Goal: Task Accomplishment & Management: Use online tool/utility

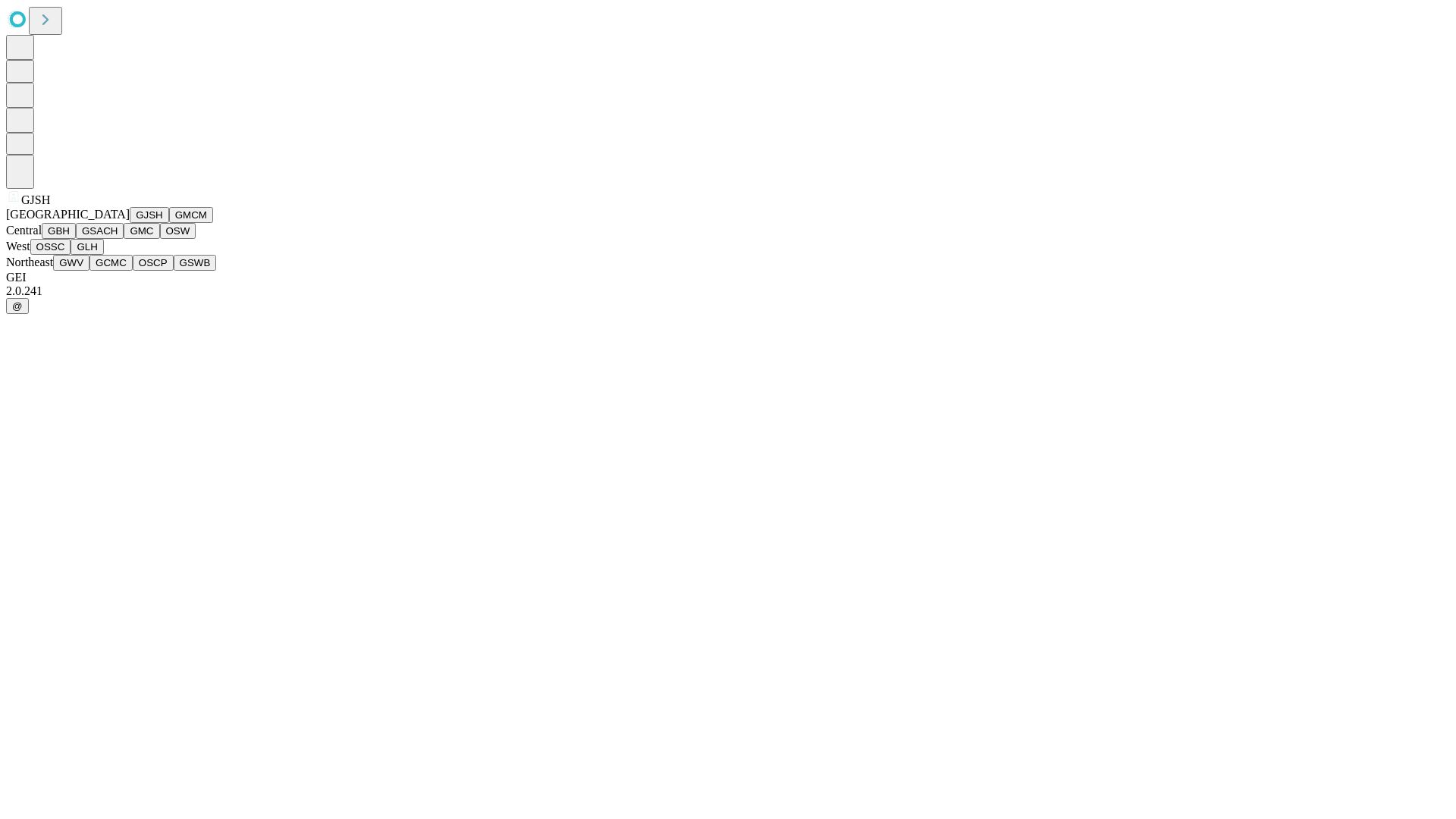
click at [129, 223] on button "GJSH" at bounding box center [149, 215] width 39 height 16
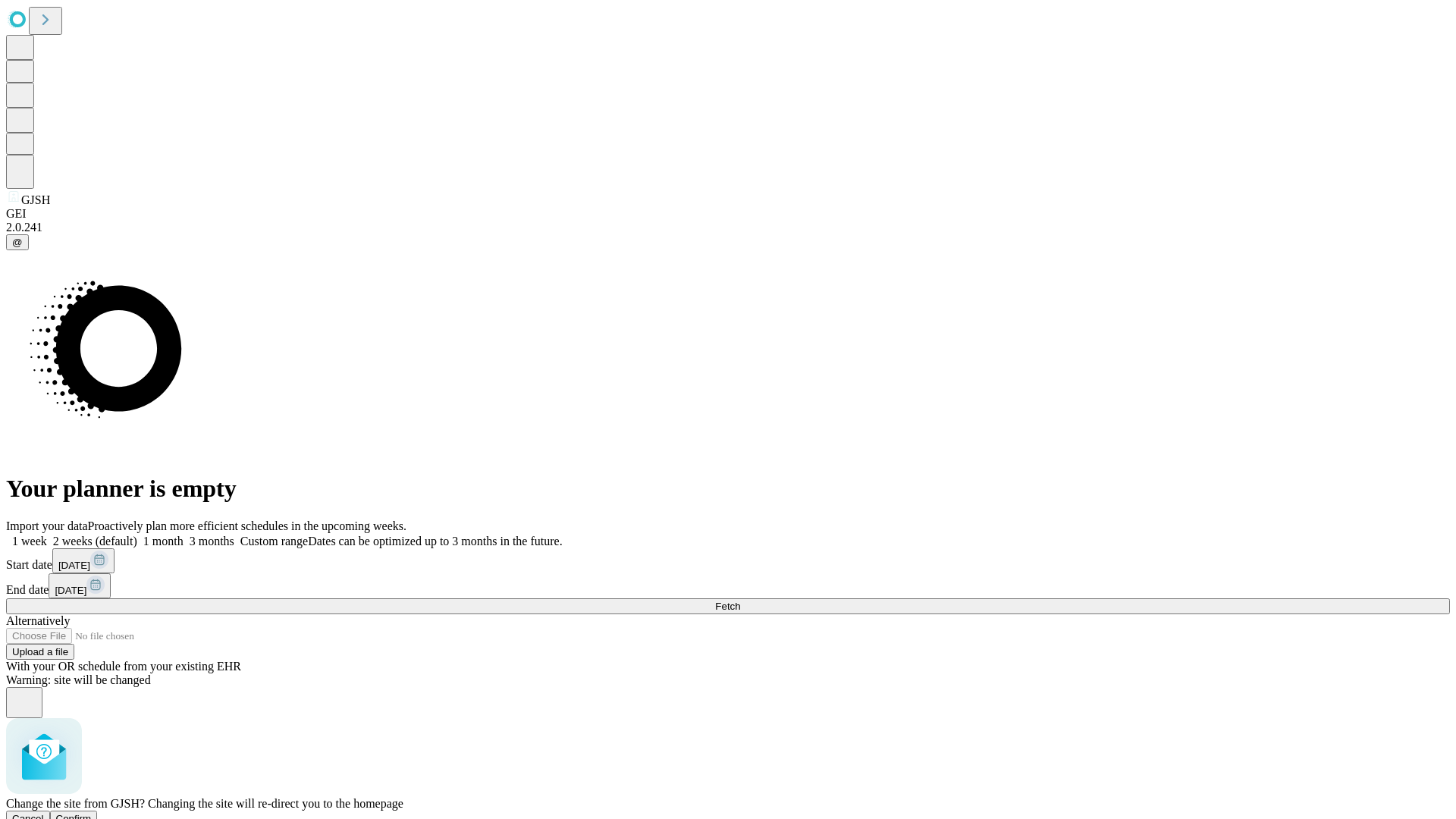
click at [91, 812] on span "Confirm" at bounding box center [74, 818] width 35 height 12
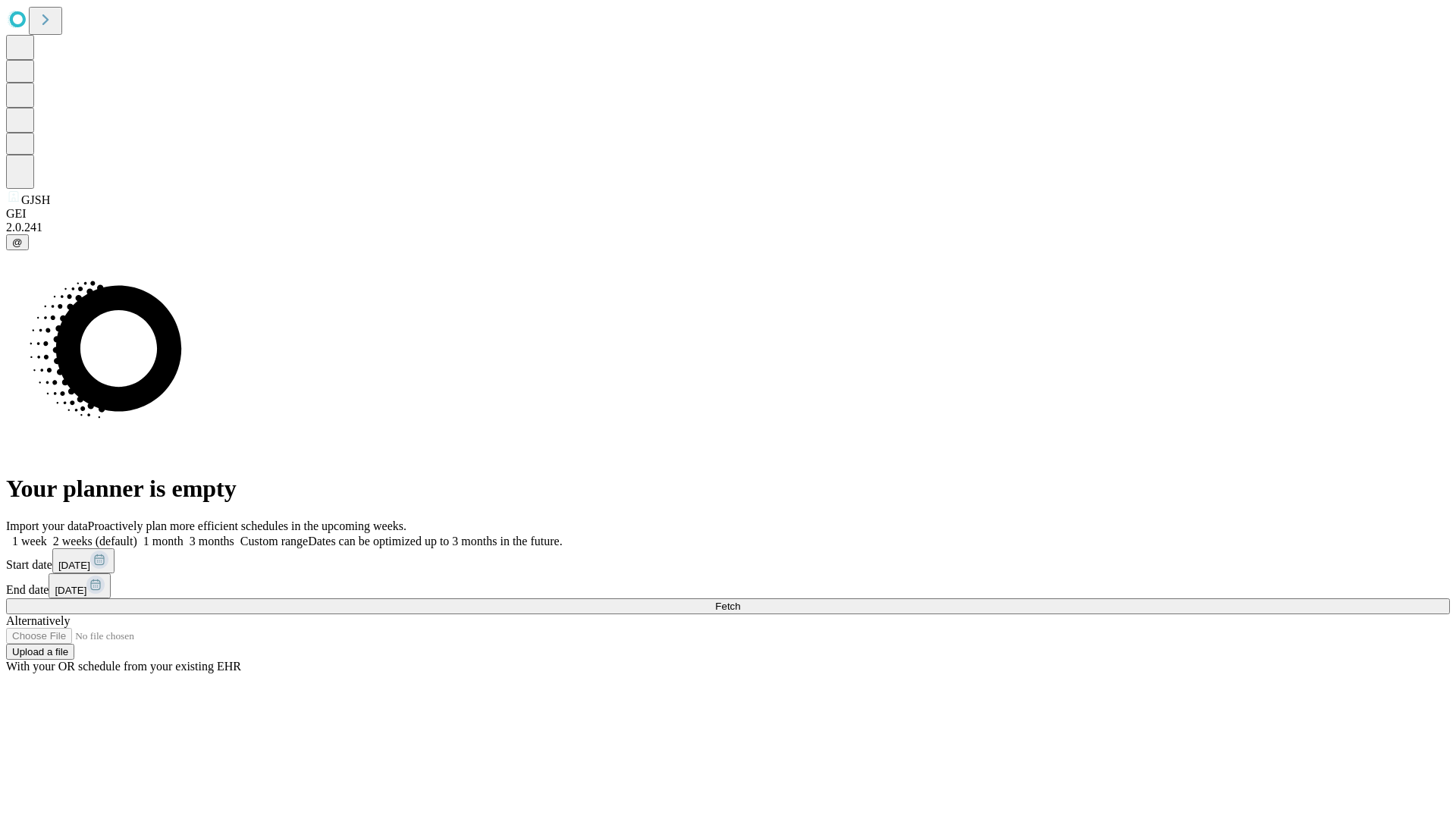
click at [47, 535] on label "1 week" at bounding box center [26, 540] width 41 height 13
click at [740, 601] on span "Fetch" at bounding box center [728, 607] width 25 height 12
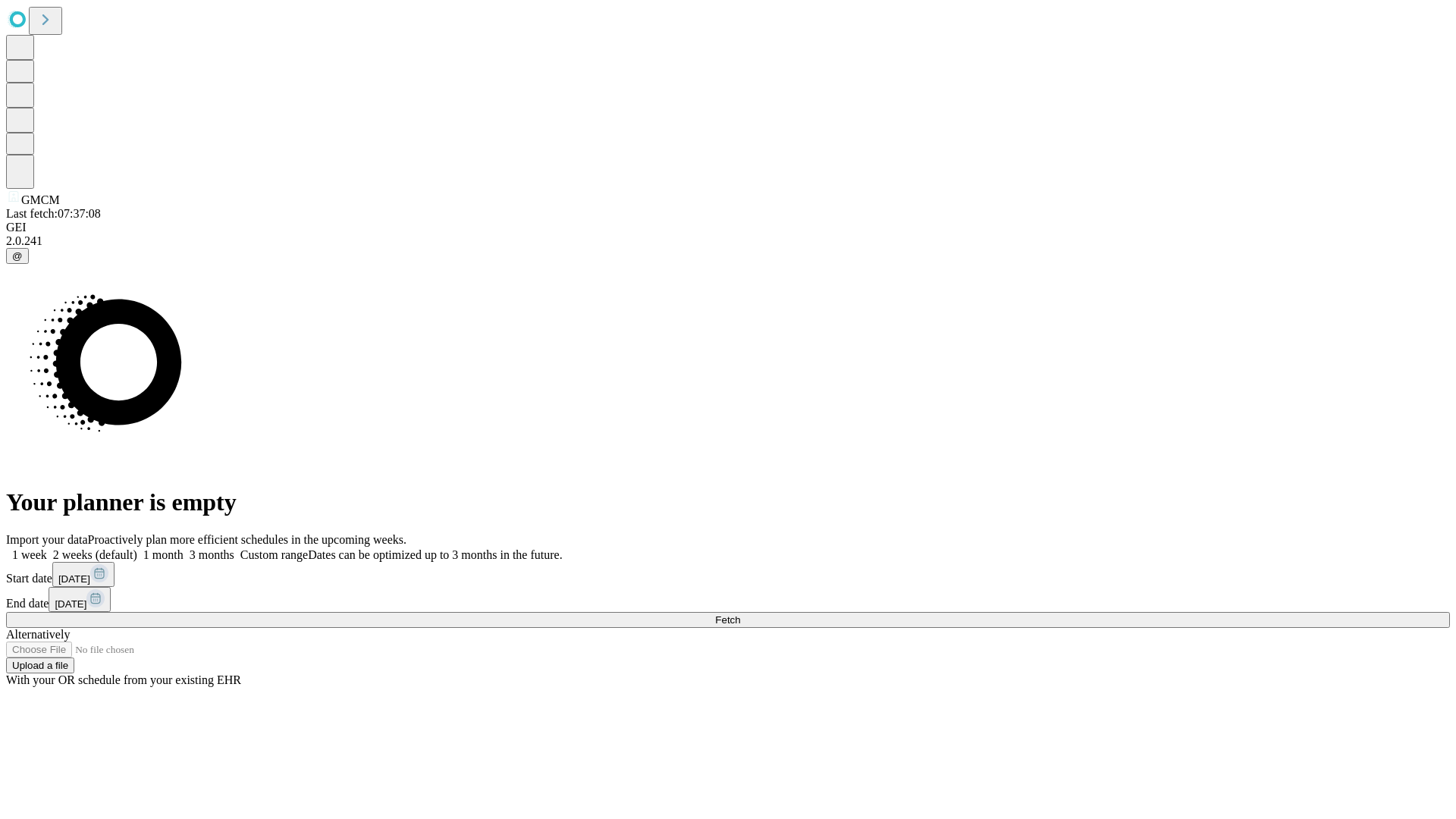
click at [47, 548] on label "1 week" at bounding box center [26, 554] width 41 height 13
click at [740, 614] on span "Fetch" at bounding box center [728, 620] width 25 height 12
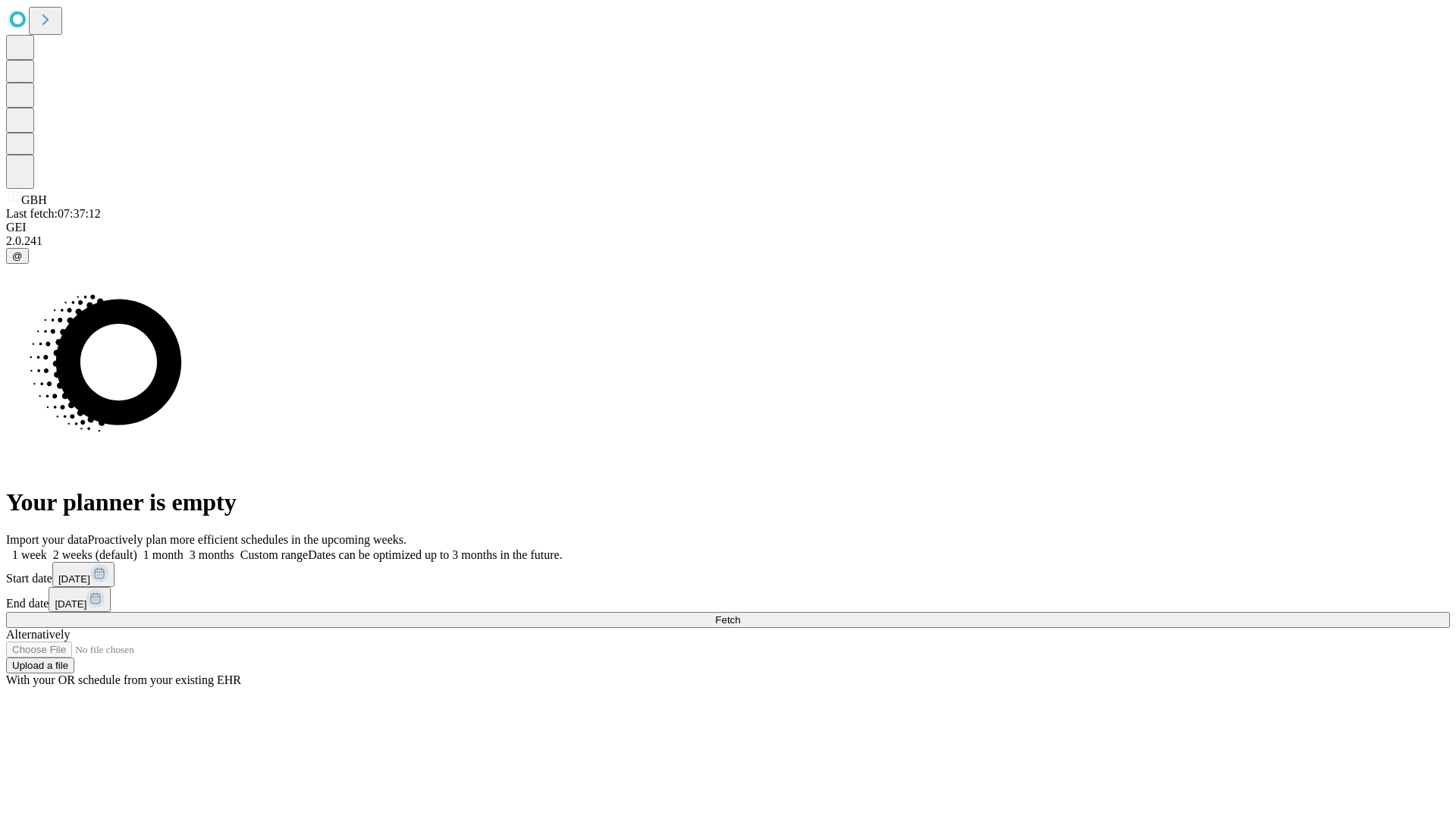
click at [47, 548] on label "1 week" at bounding box center [26, 554] width 41 height 13
click at [740, 614] on span "Fetch" at bounding box center [728, 620] width 25 height 12
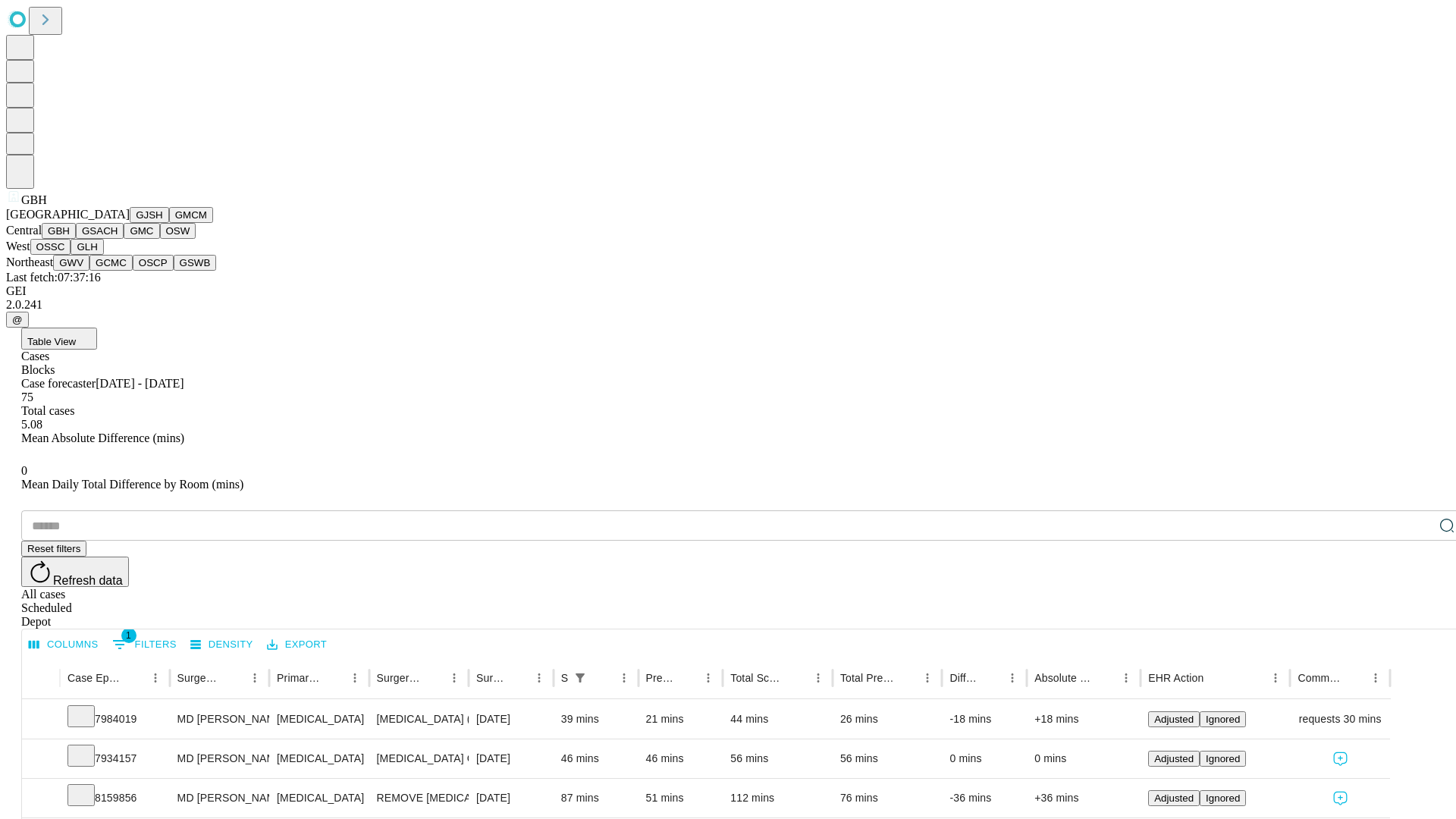
click at [117, 239] on button "GSACH" at bounding box center [99, 231] width 48 height 16
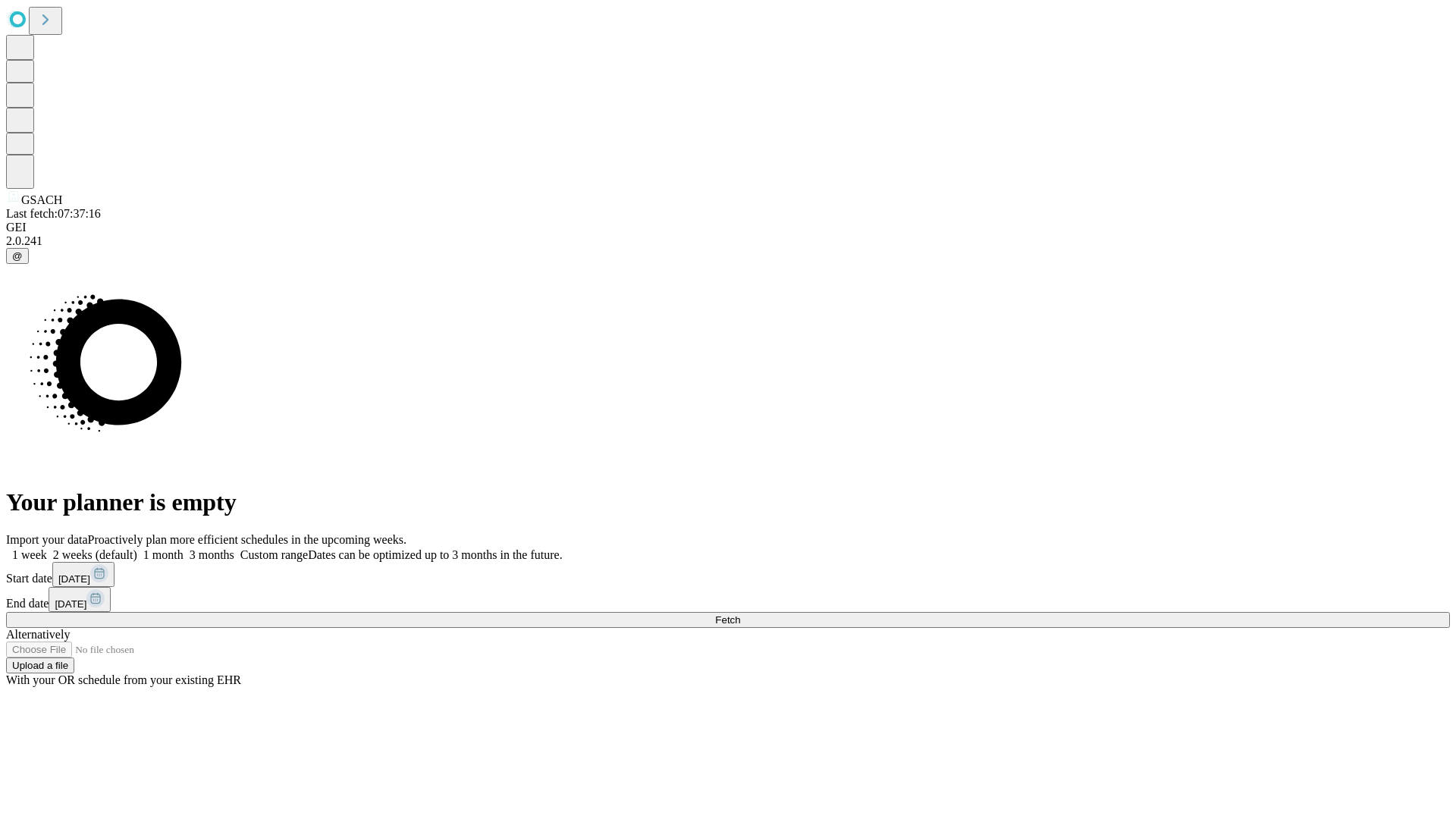
click at [47, 548] on label "1 week" at bounding box center [26, 554] width 41 height 13
click at [740, 614] on span "Fetch" at bounding box center [728, 620] width 25 height 12
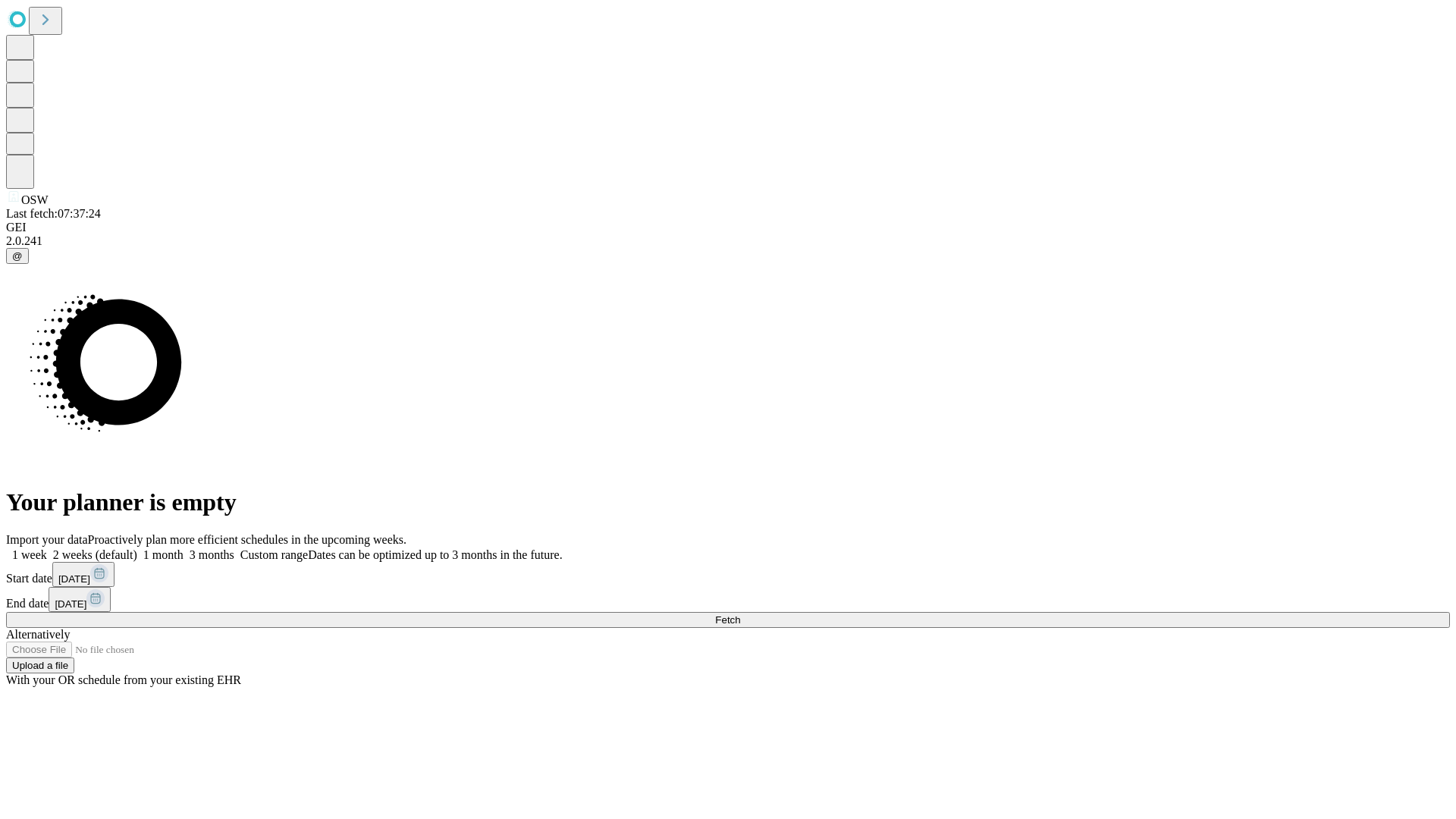
click at [47, 548] on label "1 week" at bounding box center [26, 554] width 41 height 13
click at [740, 614] on span "Fetch" at bounding box center [728, 620] width 25 height 12
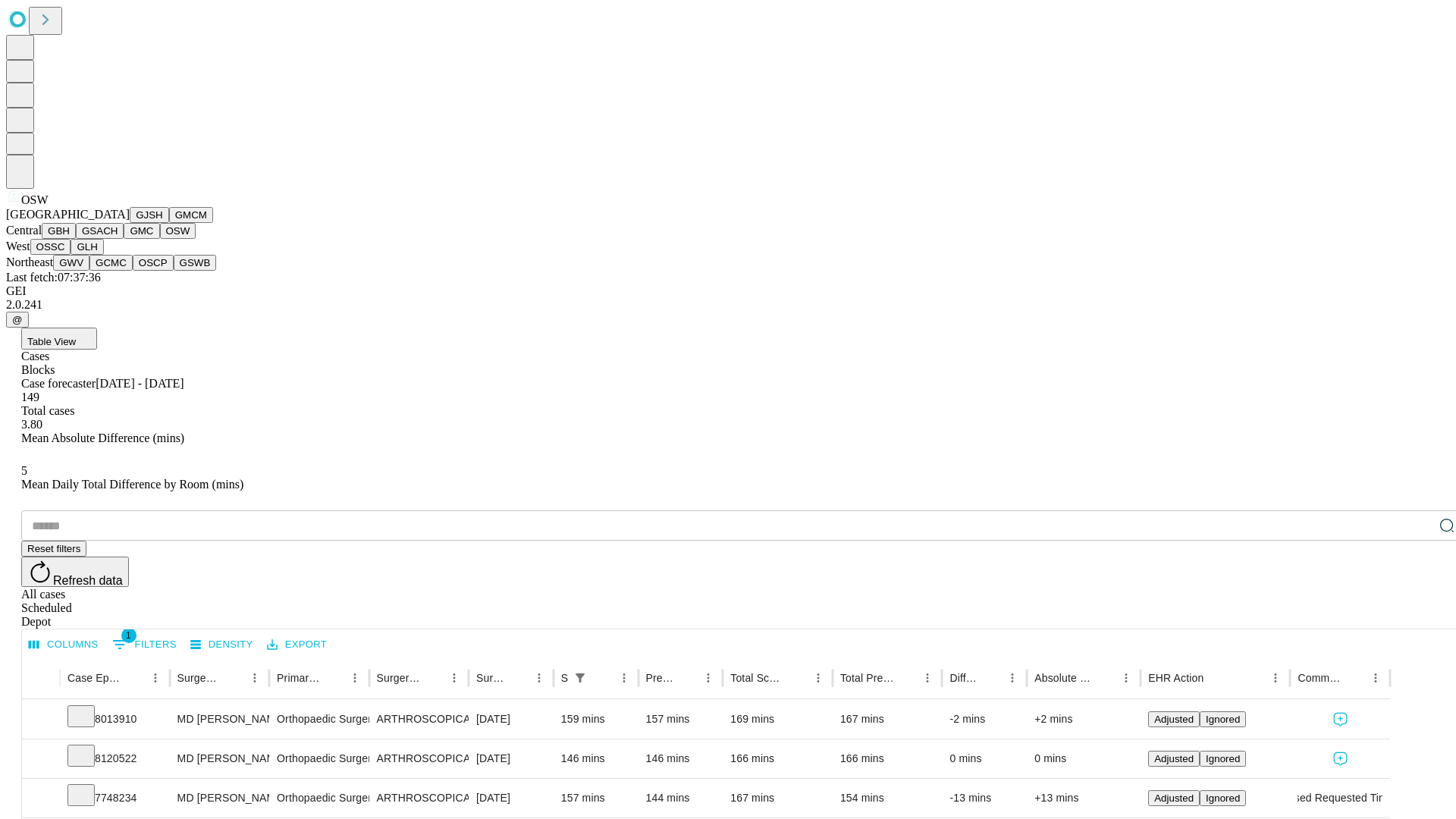
click at [71, 255] on button "OSSC" at bounding box center [50, 247] width 41 height 16
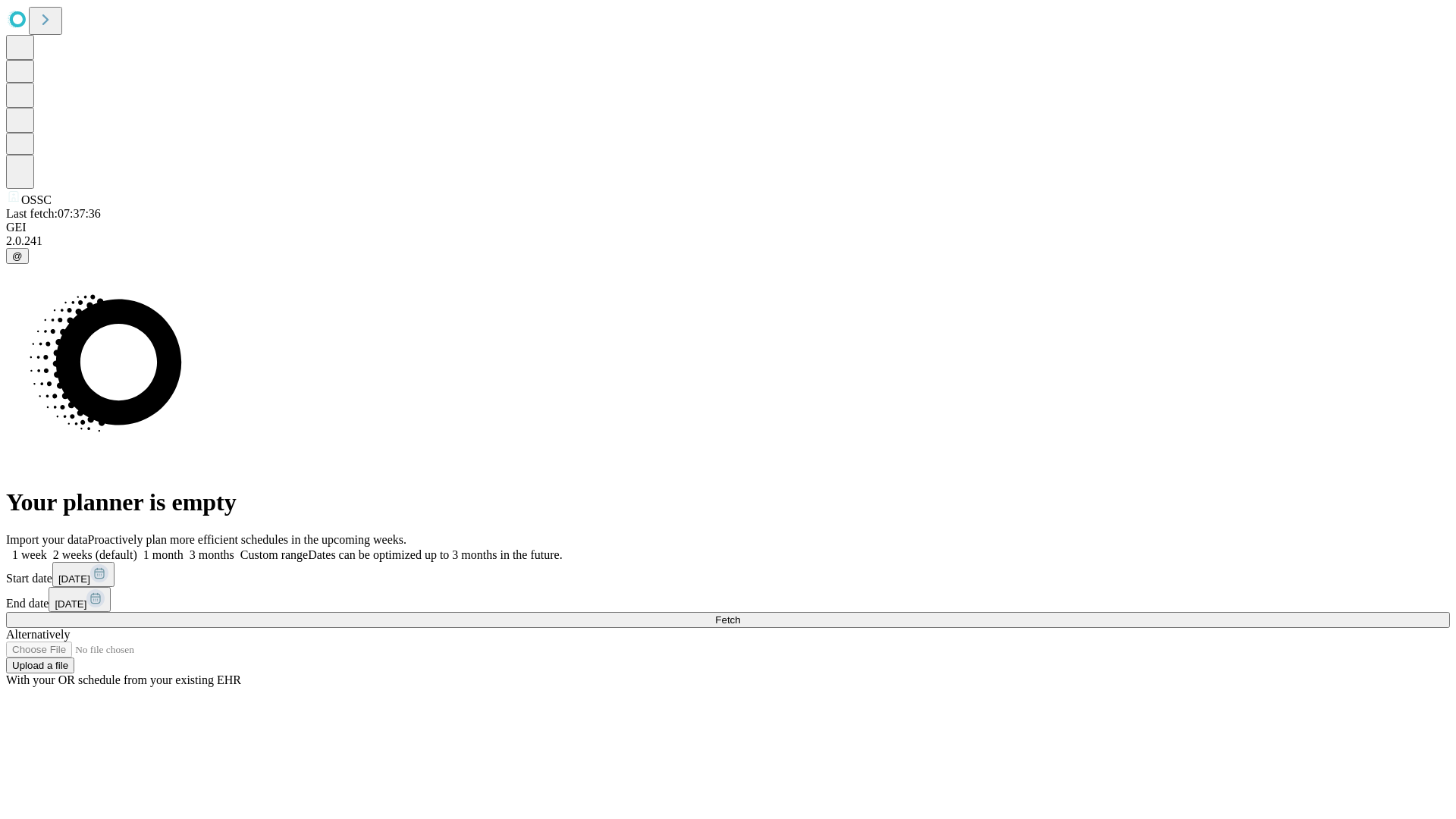
click at [47, 548] on label "1 week" at bounding box center [26, 554] width 41 height 13
click at [740, 614] on span "Fetch" at bounding box center [728, 620] width 25 height 12
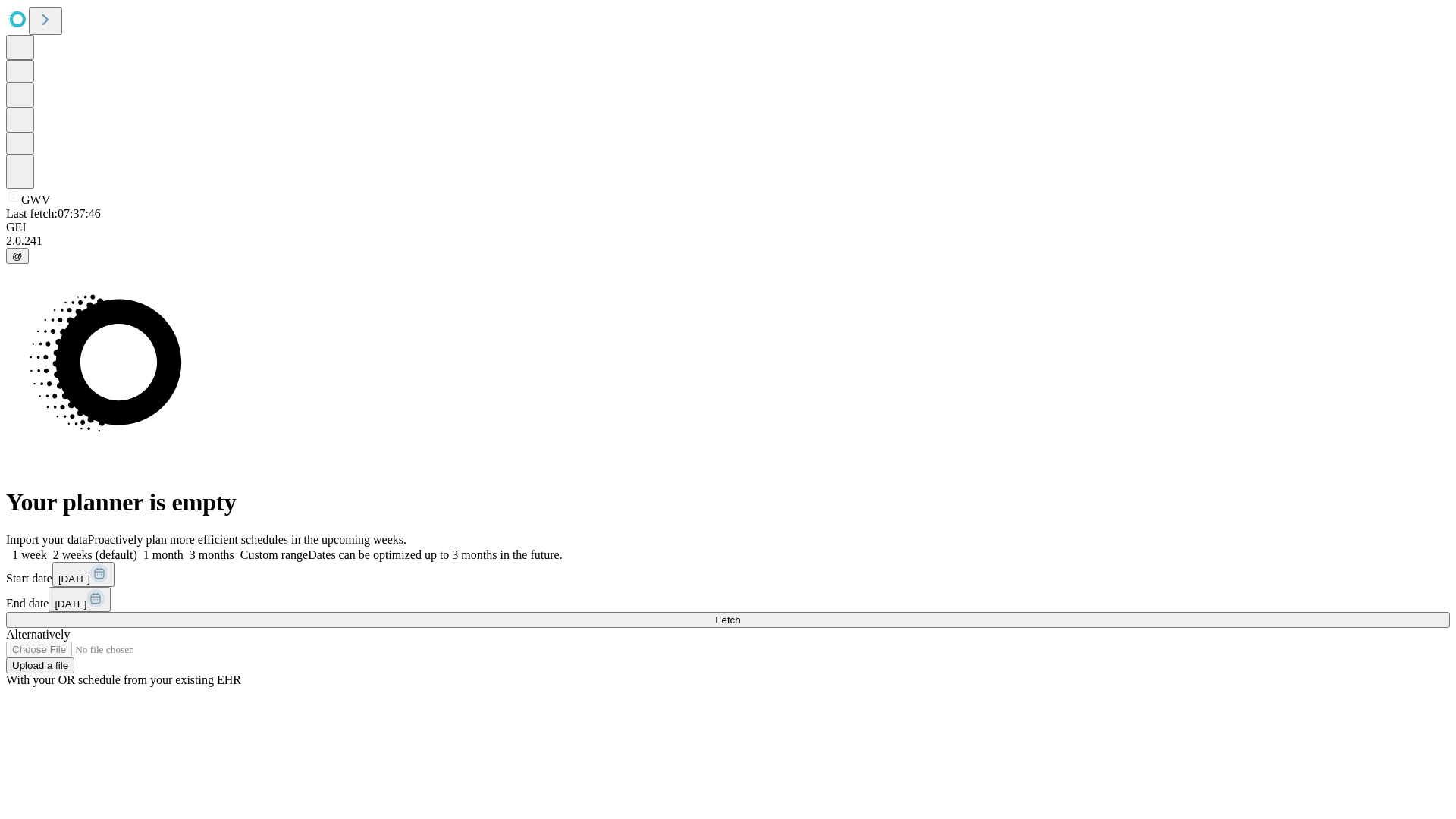
click at [47, 548] on label "1 week" at bounding box center [26, 554] width 41 height 13
click at [740, 614] on span "Fetch" at bounding box center [728, 620] width 25 height 12
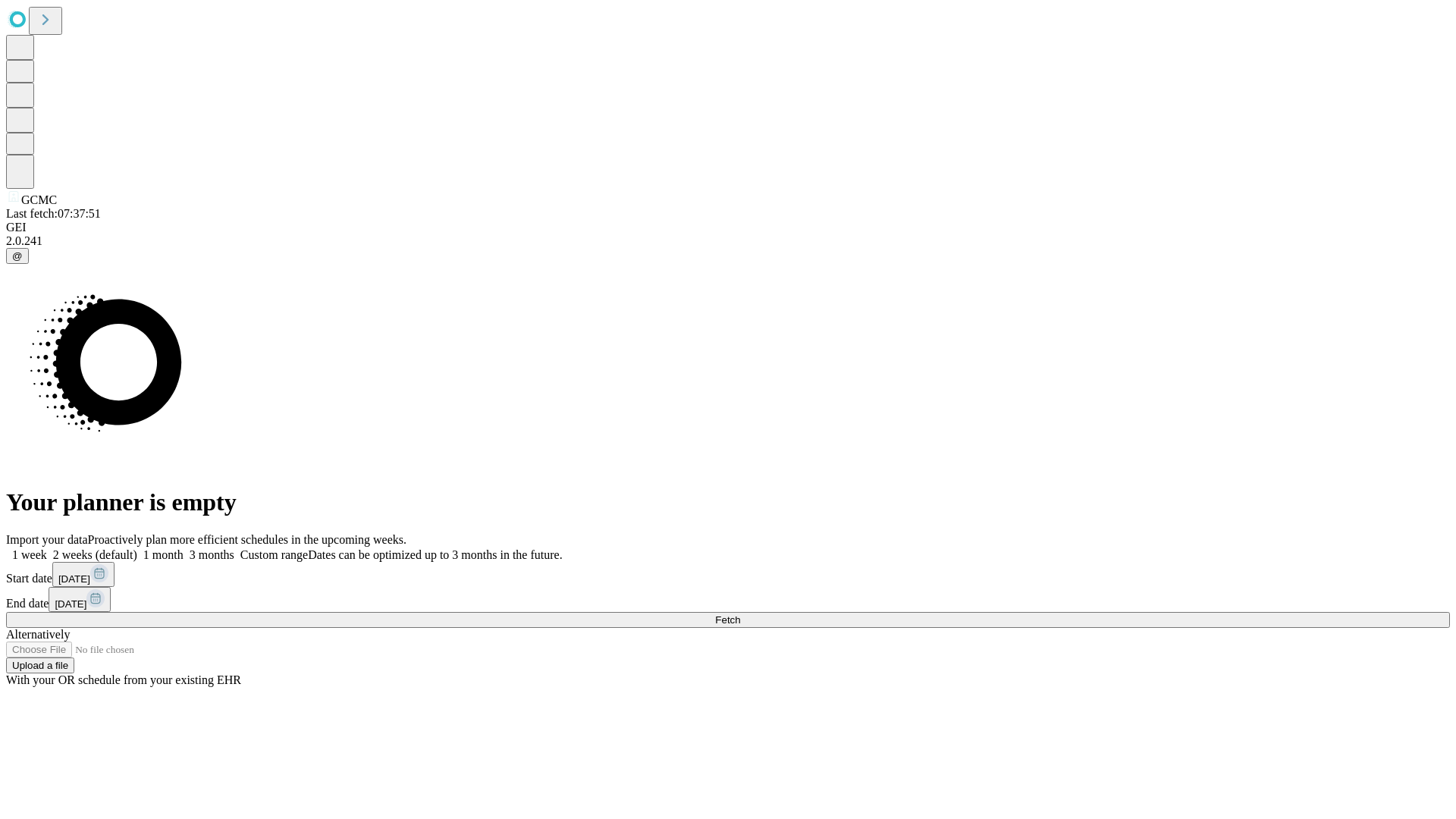
click at [740, 614] on span "Fetch" at bounding box center [728, 620] width 25 height 12
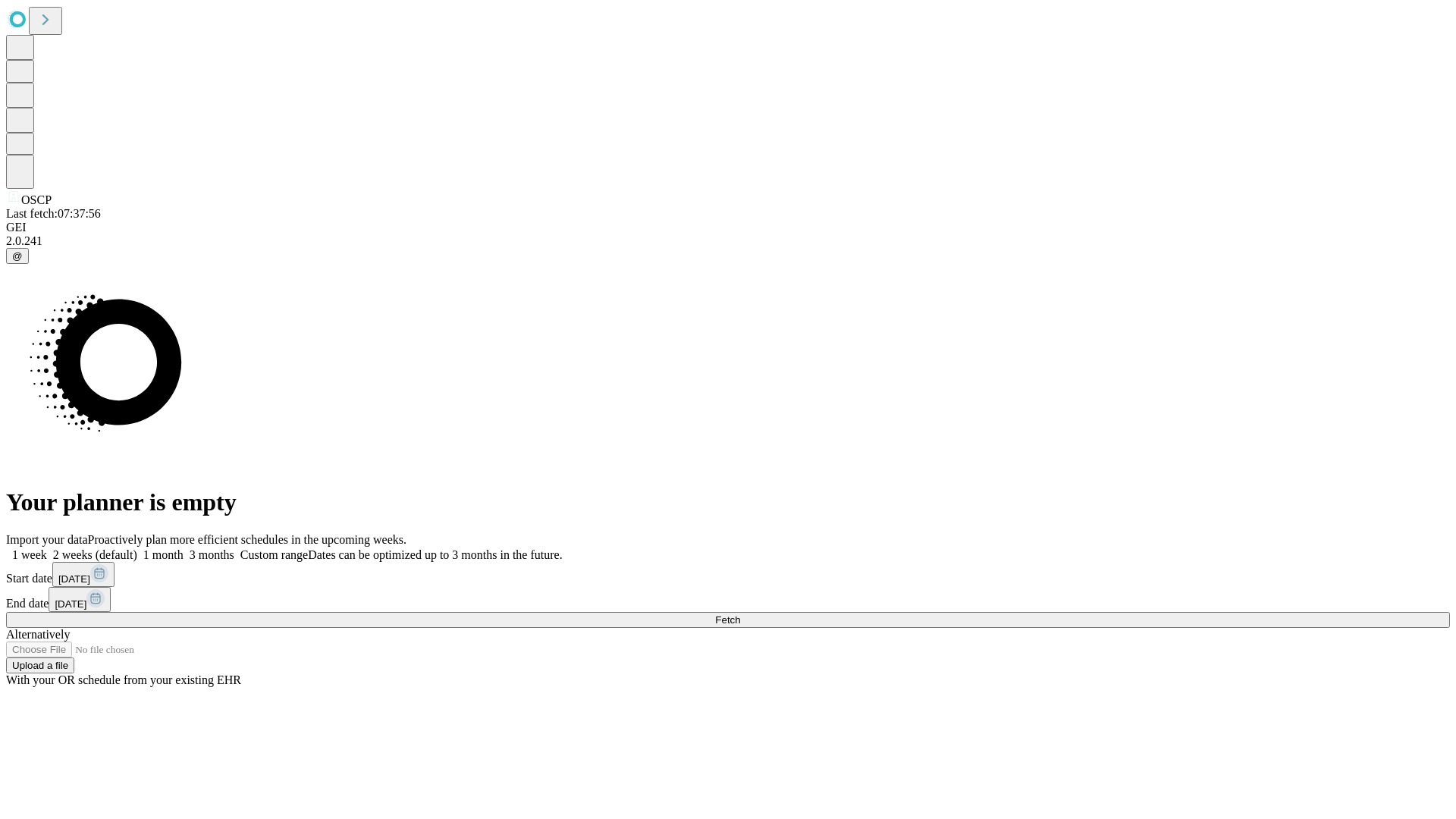
click at [47, 548] on label "1 week" at bounding box center [26, 554] width 41 height 13
click at [740, 614] on span "Fetch" at bounding box center [728, 620] width 25 height 12
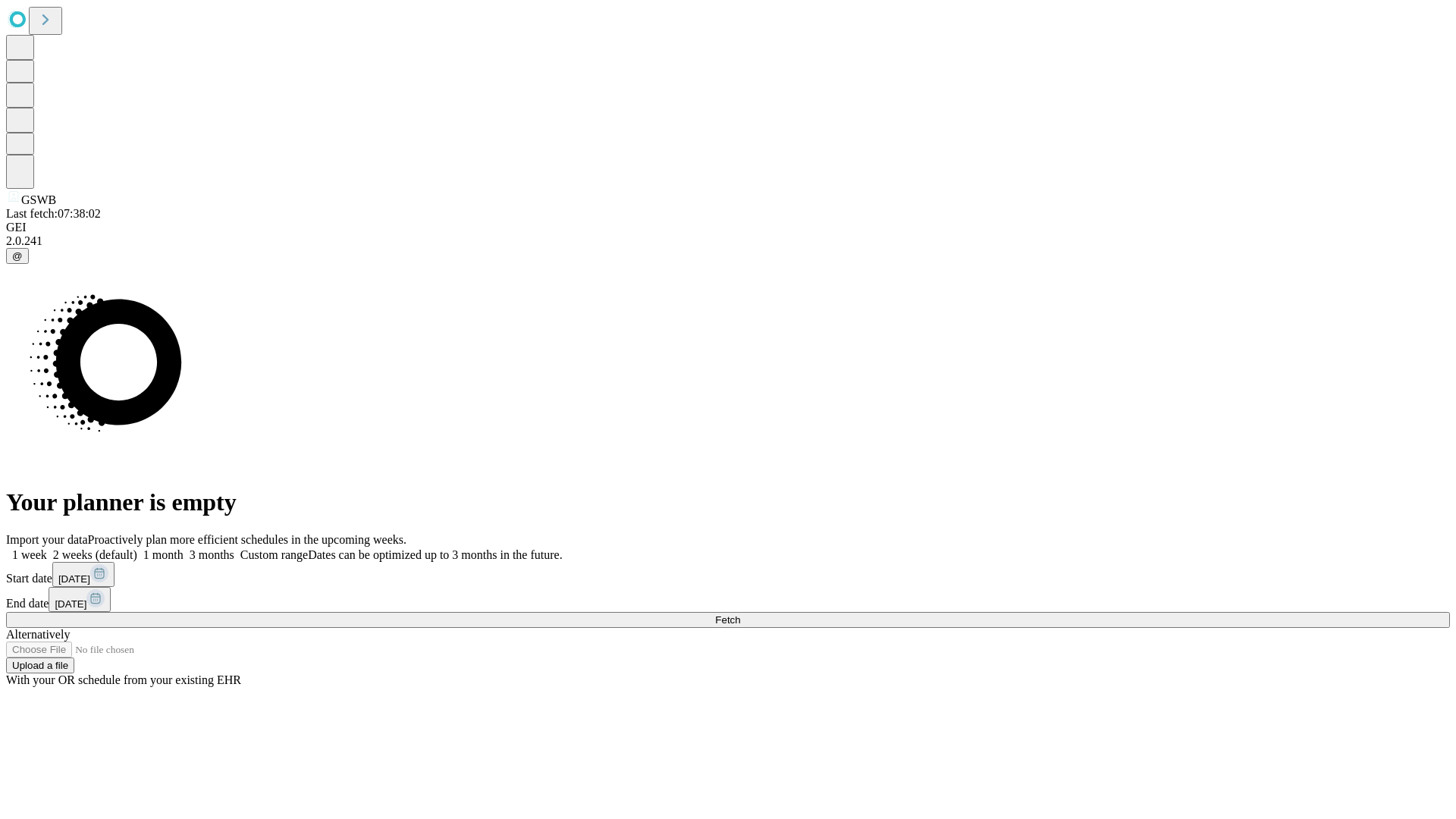
click at [47, 548] on label "1 week" at bounding box center [26, 554] width 41 height 13
click at [740, 614] on span "Fetch" at bounding box center [728, 620] width 25 height 12
